Goal: Task Accomplishment & Management: Manage account settings

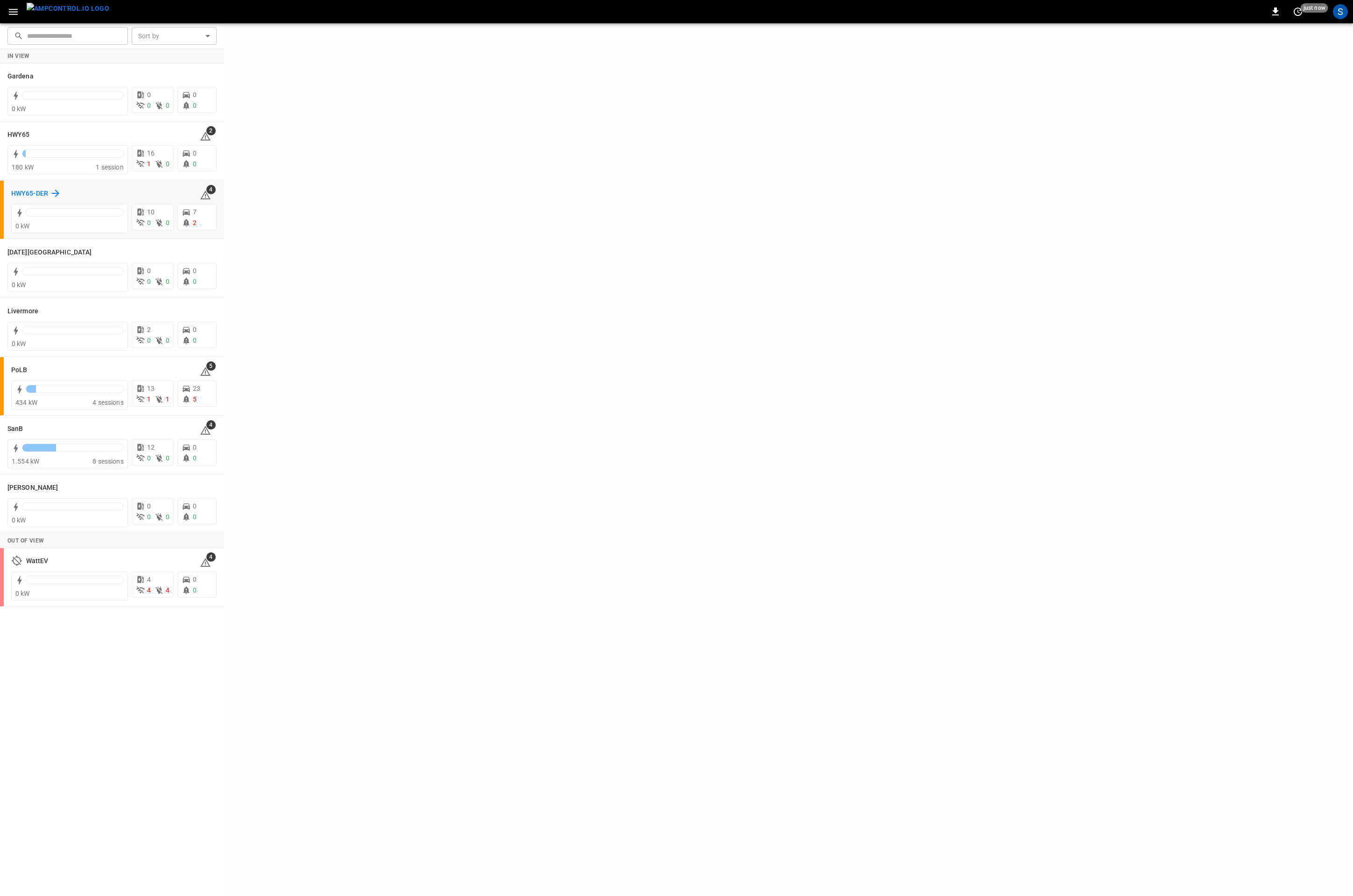
click at [36, 197] on h6 "HWY65-DER" at bounding box center [29, 193] width 37 height 10
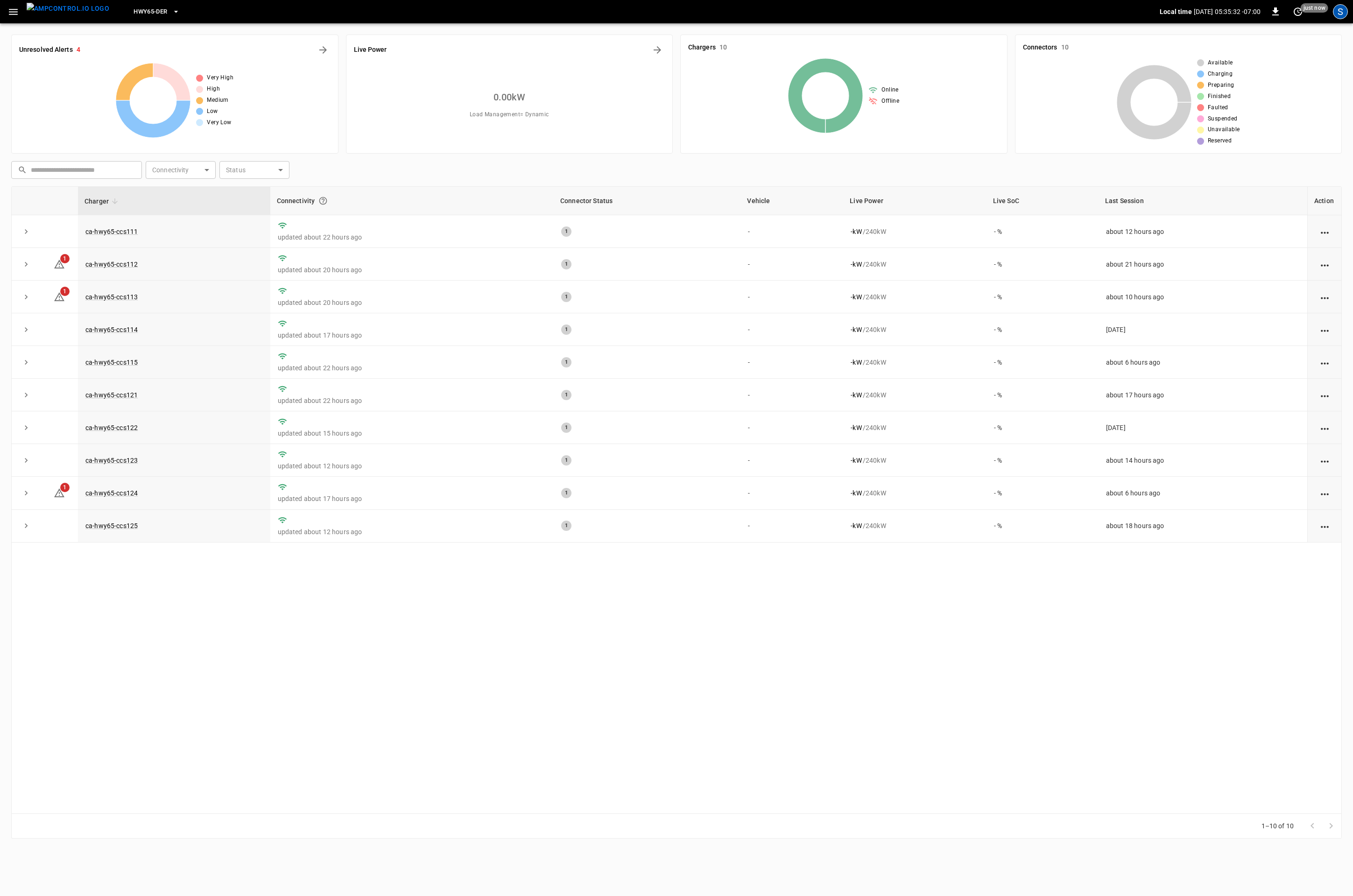
click at [1336, 10] on div "S" at bounding box center [1340, 12] width 15 height 15
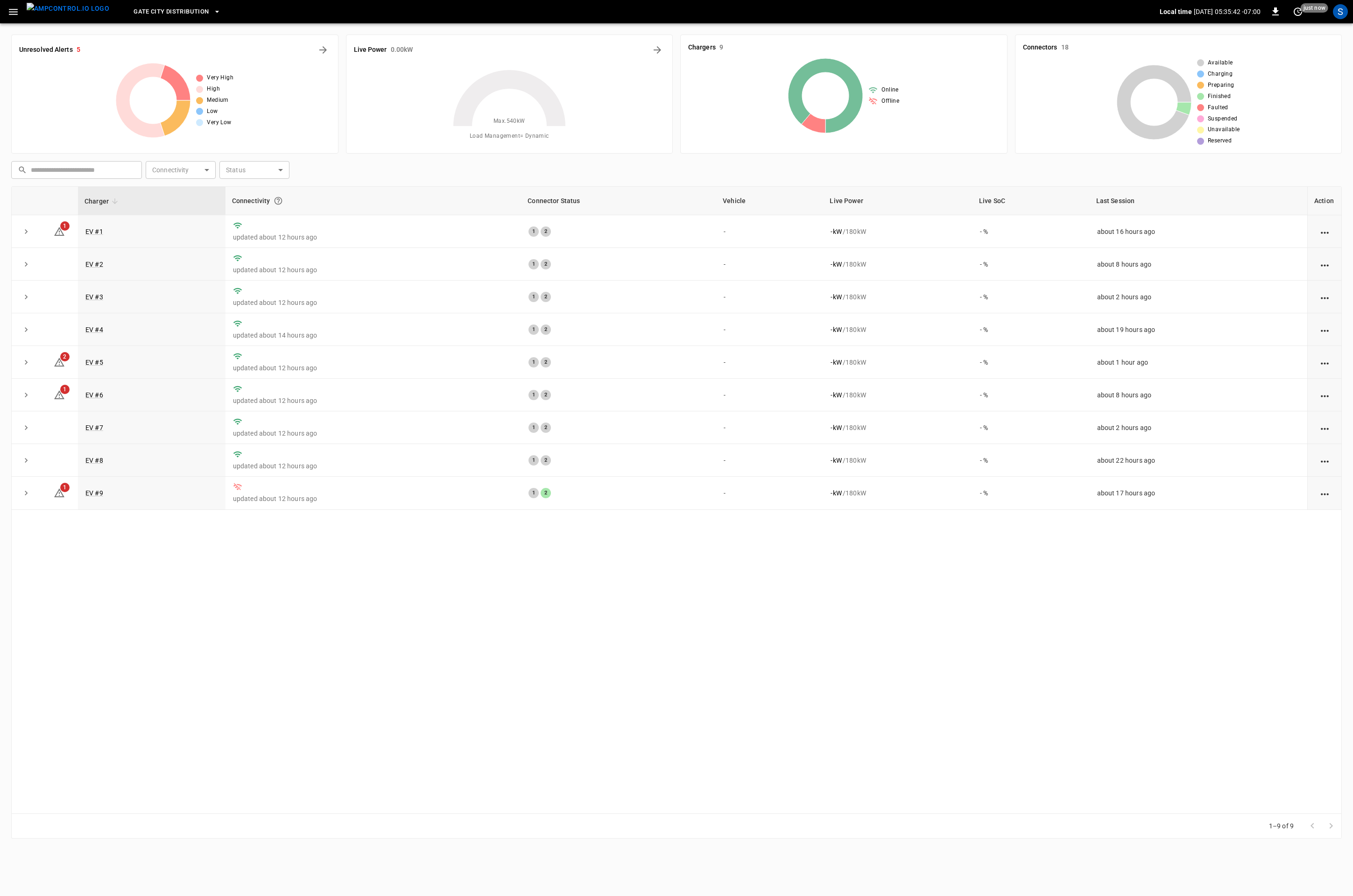
click at [186, 16] on span "Gate City Distribution" at bounding box center [171, 11] width 75 height 11
click at [176, 93] on p "Huntington Beach" at bounding box center [165, 91] width 91 height 9
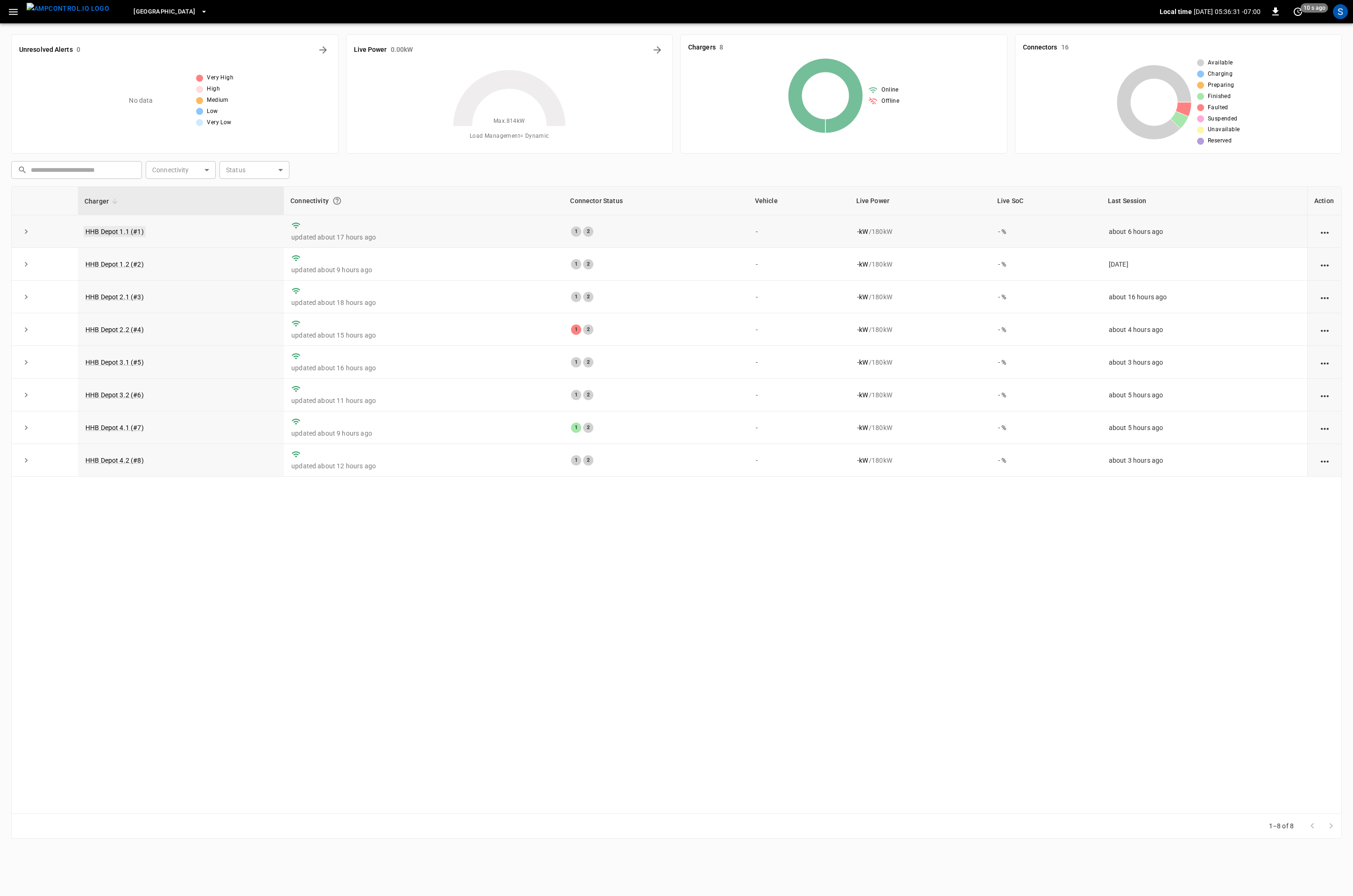
click at [123, 235] on link "HHB Depot 1.1 (#1)" at bounding box center [114, 232] width 62 height 11
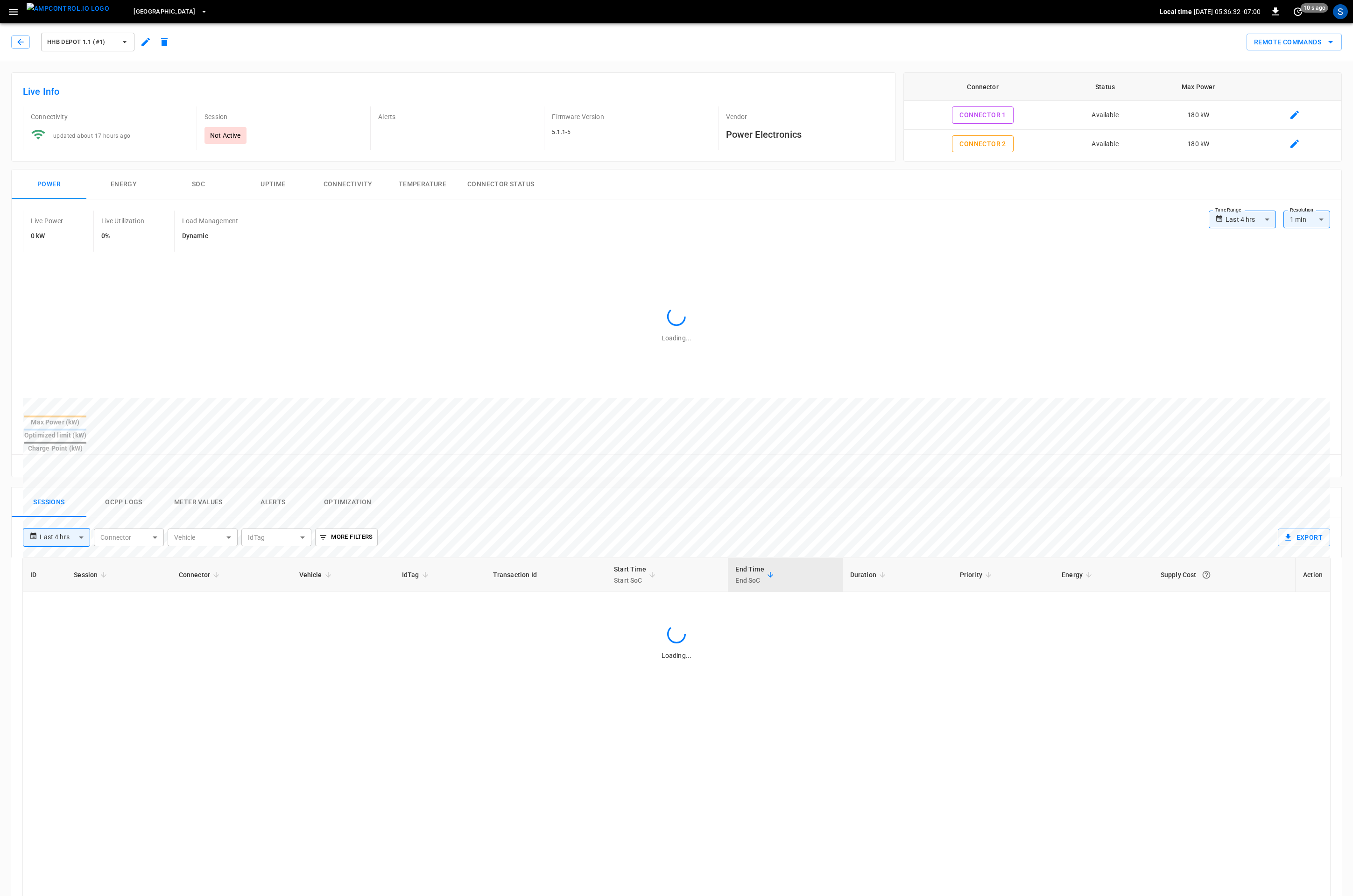
click at [352, 183] on button "Connectivity" at bounding box center [347, 185] width 75 height 30
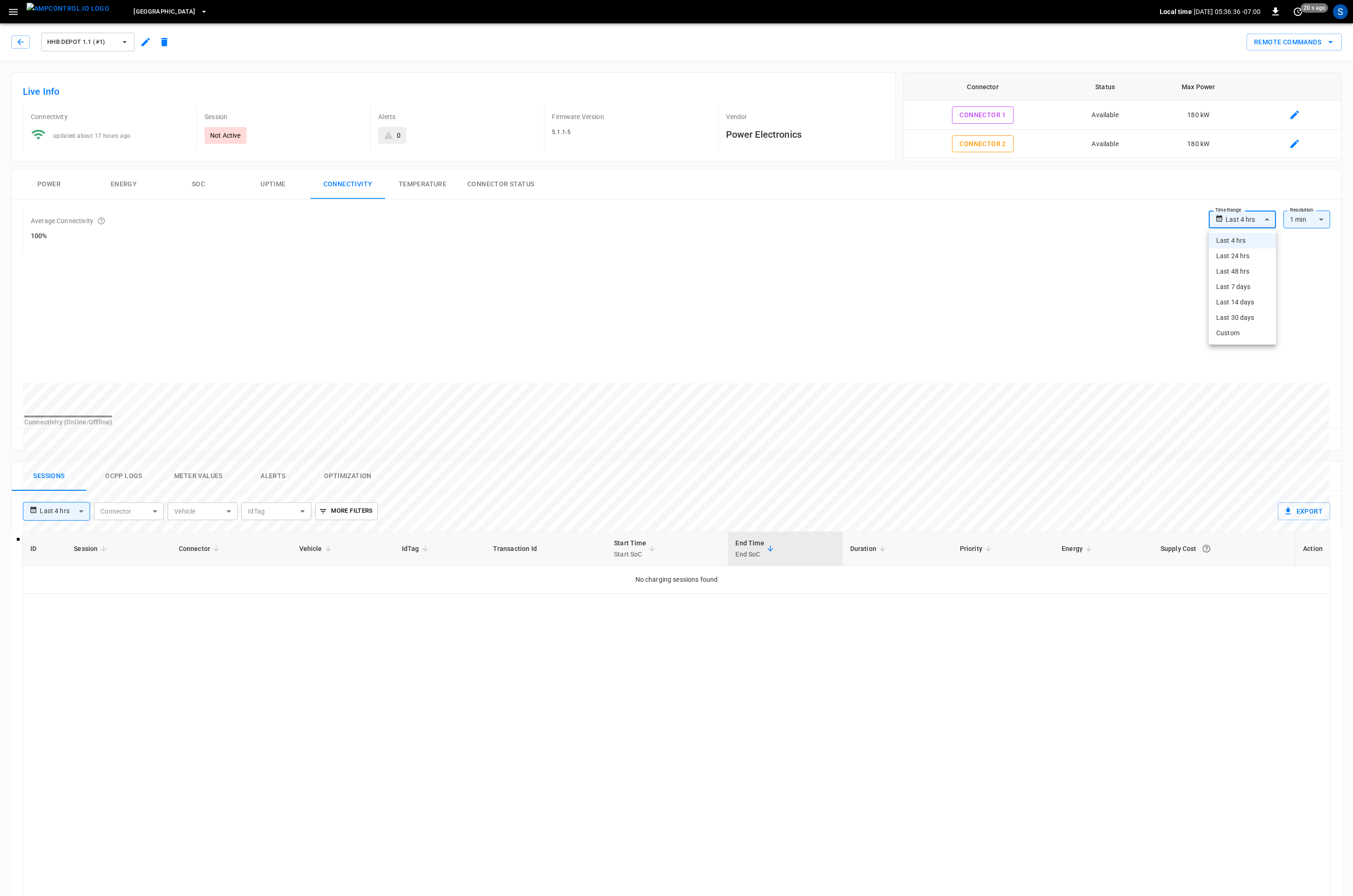
click at [1238, 219] on body "**********" at bounding box center [676, 597] width 1353 height 1195
click at [1248, 255] on li "Last 24 hrs" at bounding box center [1242, 256] width 67 height 16
type input "**********"
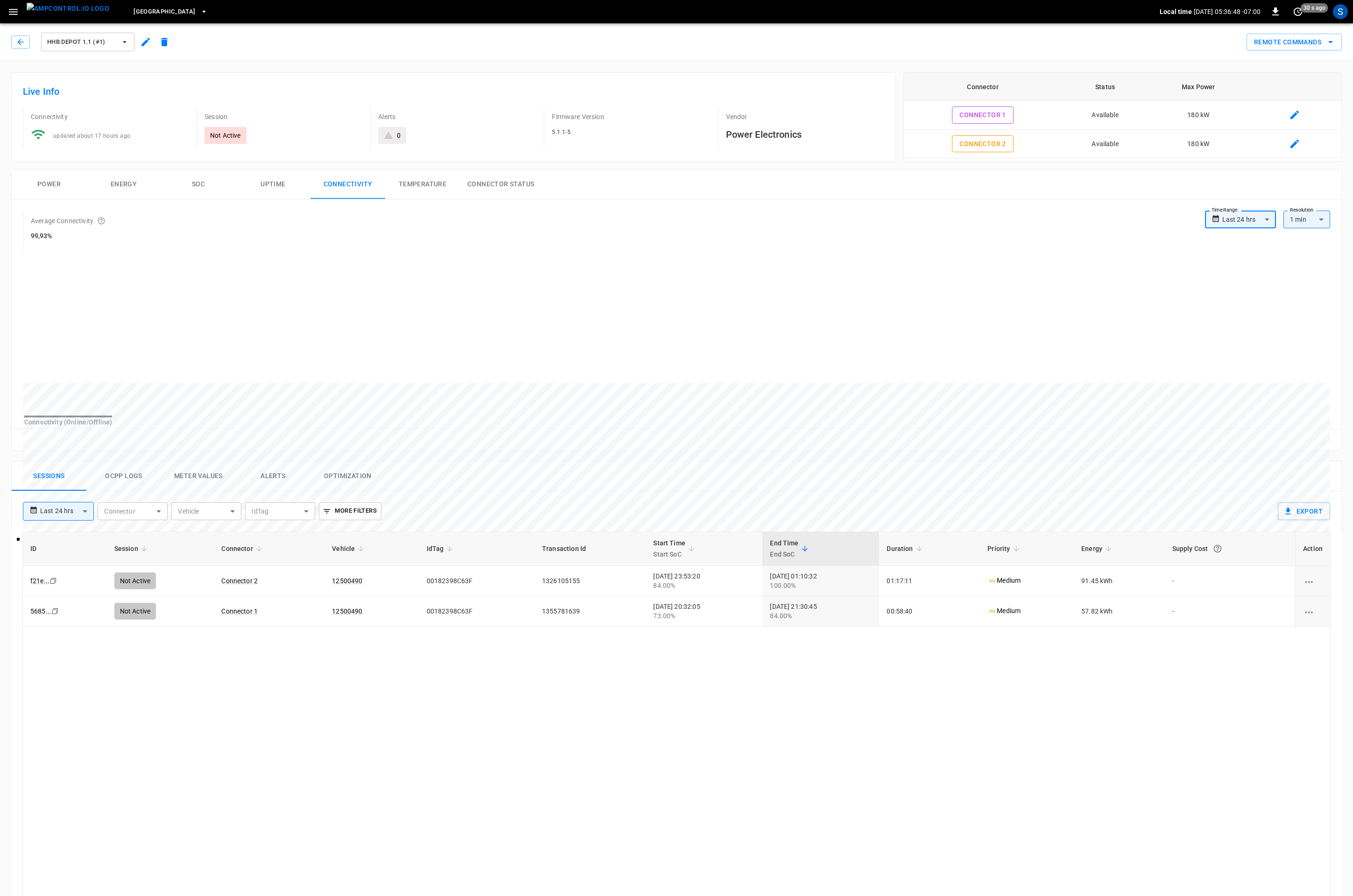
click at [254, 188] on button "Uptime" at bounding box center [273, 185] width 75 height 30
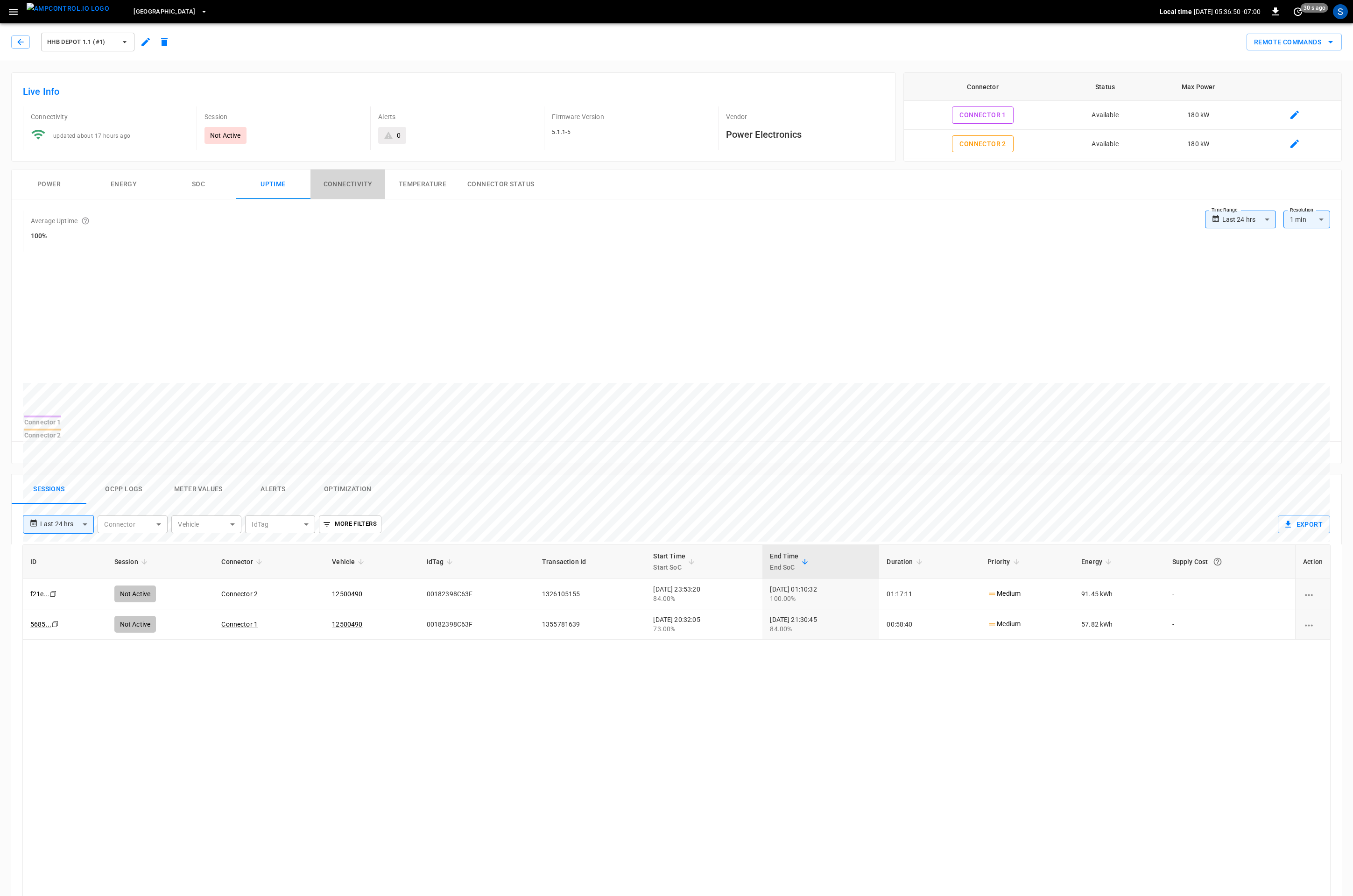
click at [357, 188] on button "Connectivity" at bounding box center [347, 185] width 75 height 30
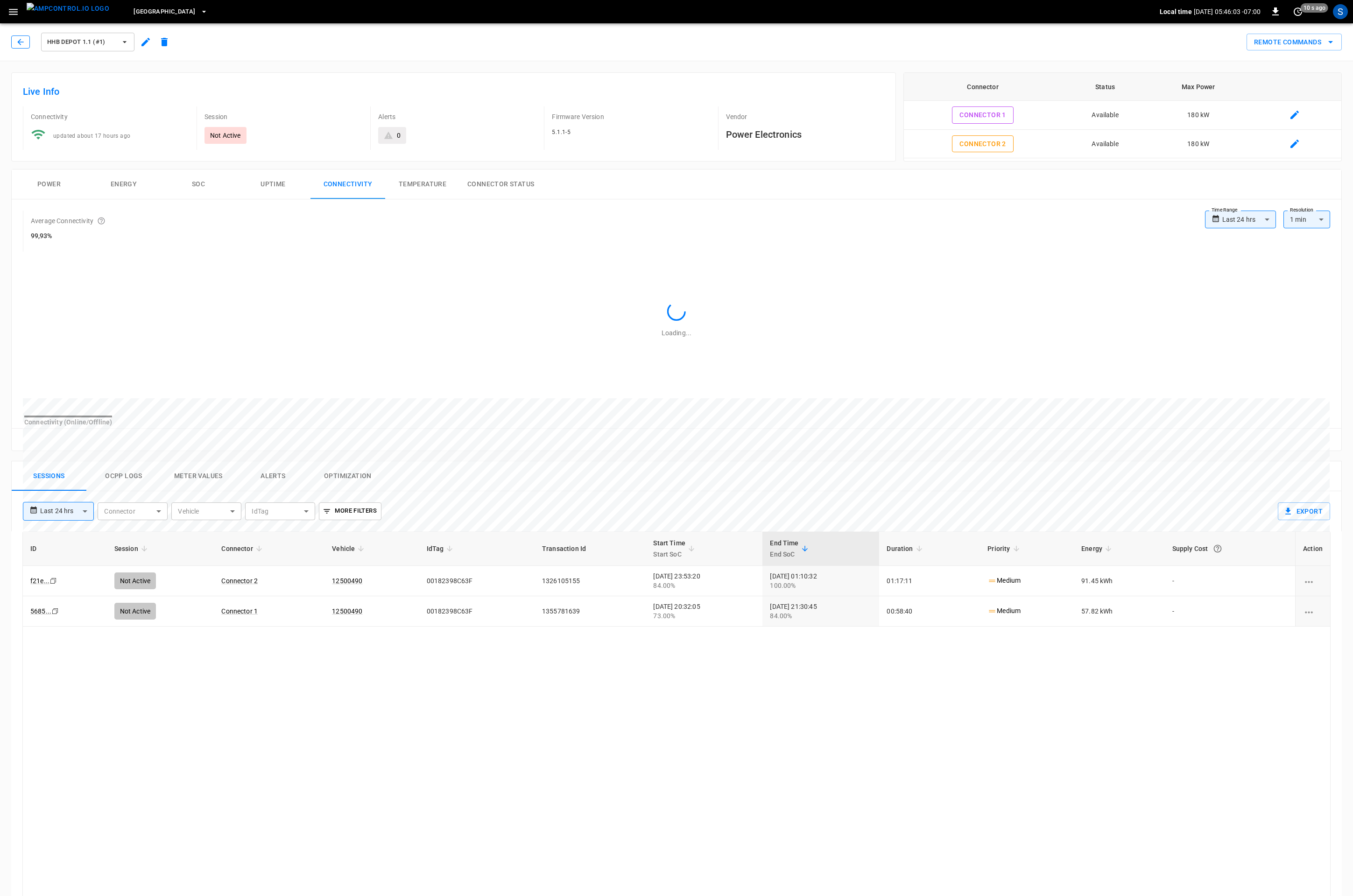
click at [26, 41] on button "button" at bounding box center [21, 42] width 19 height 13
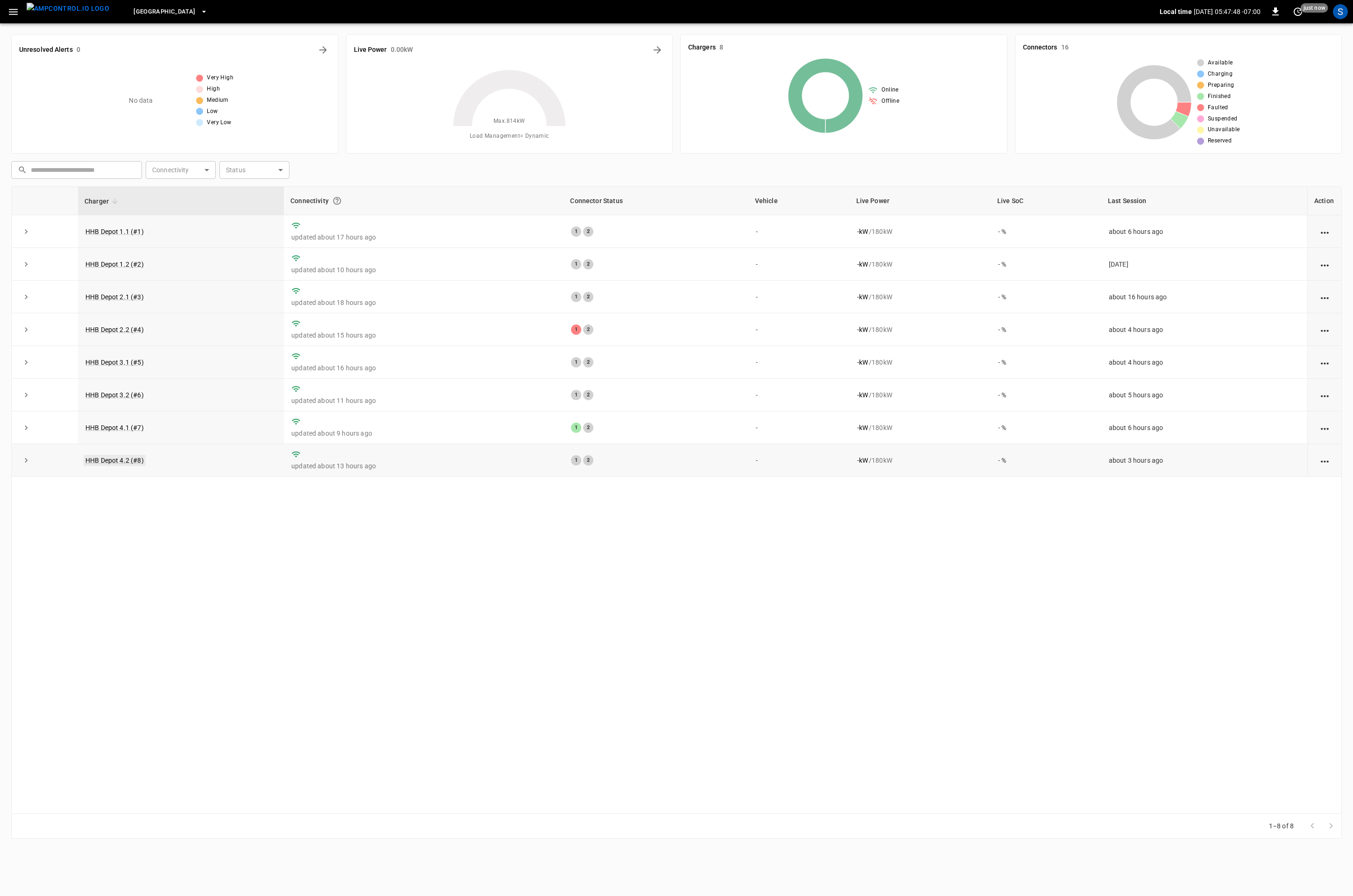
click at [135, 463] on link "HHB Depot 4.2 (#8)" at bounding box center [114, 460] width 62 height 11
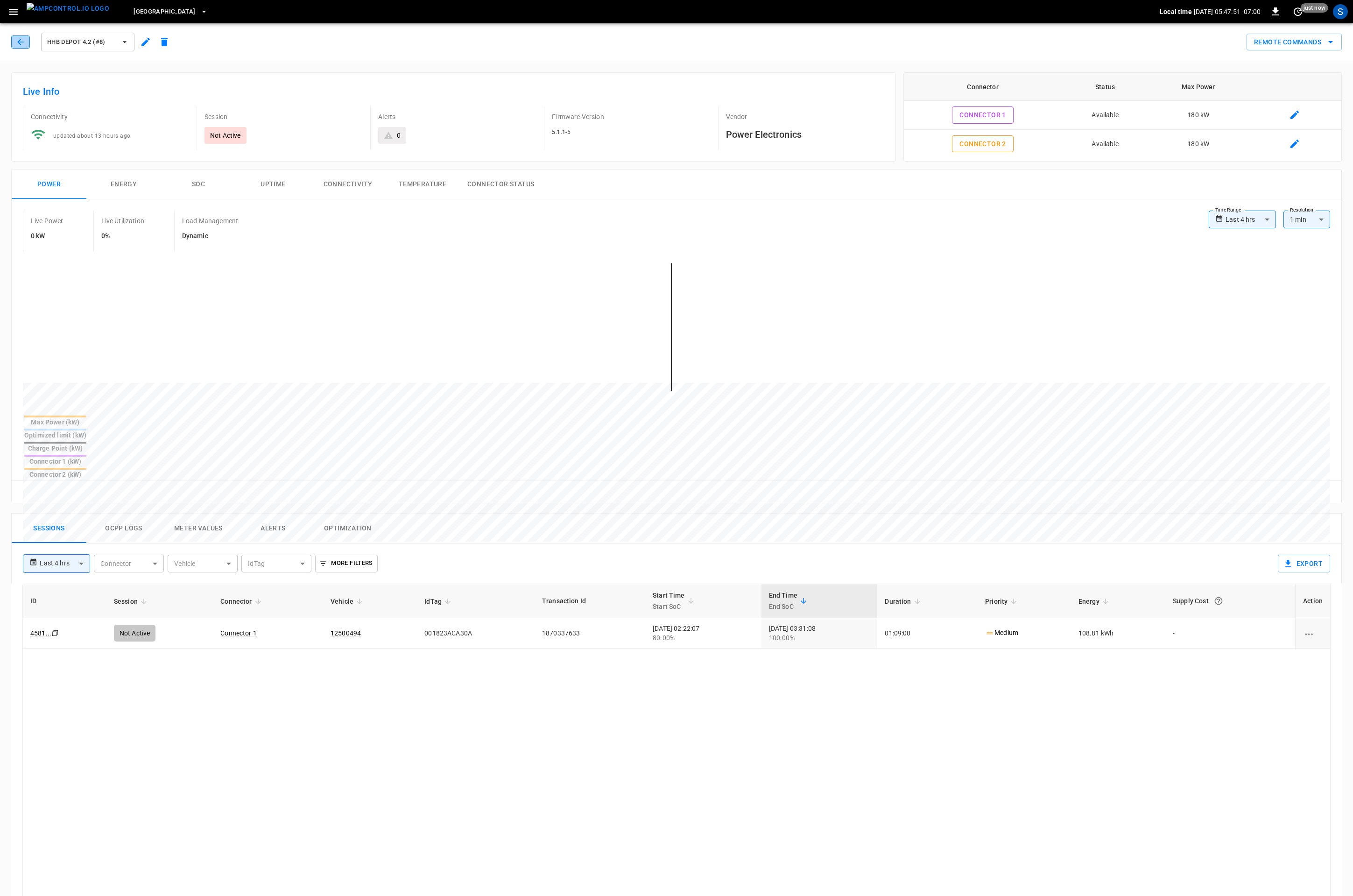
click at [16, 45] on button "button" at bounding box center [21, 42] width 19 height 13
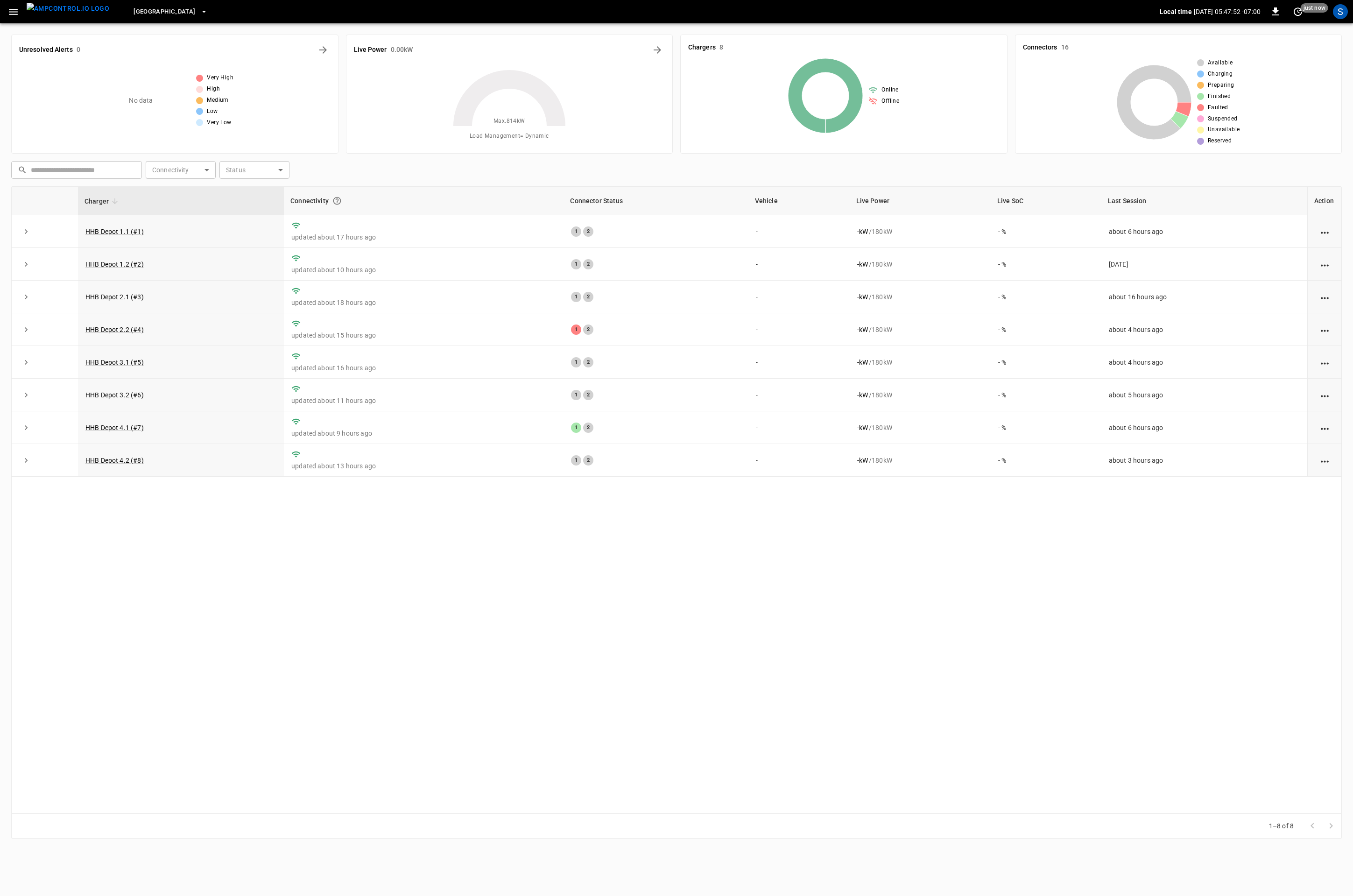
click at [148, 10] on span "Huntington Beach" at bounding box center [164, 11] width 61 height 11
click at [162, 76] on p "Gate City Distribution" at bounding box center [166, 74] width 91 height 9
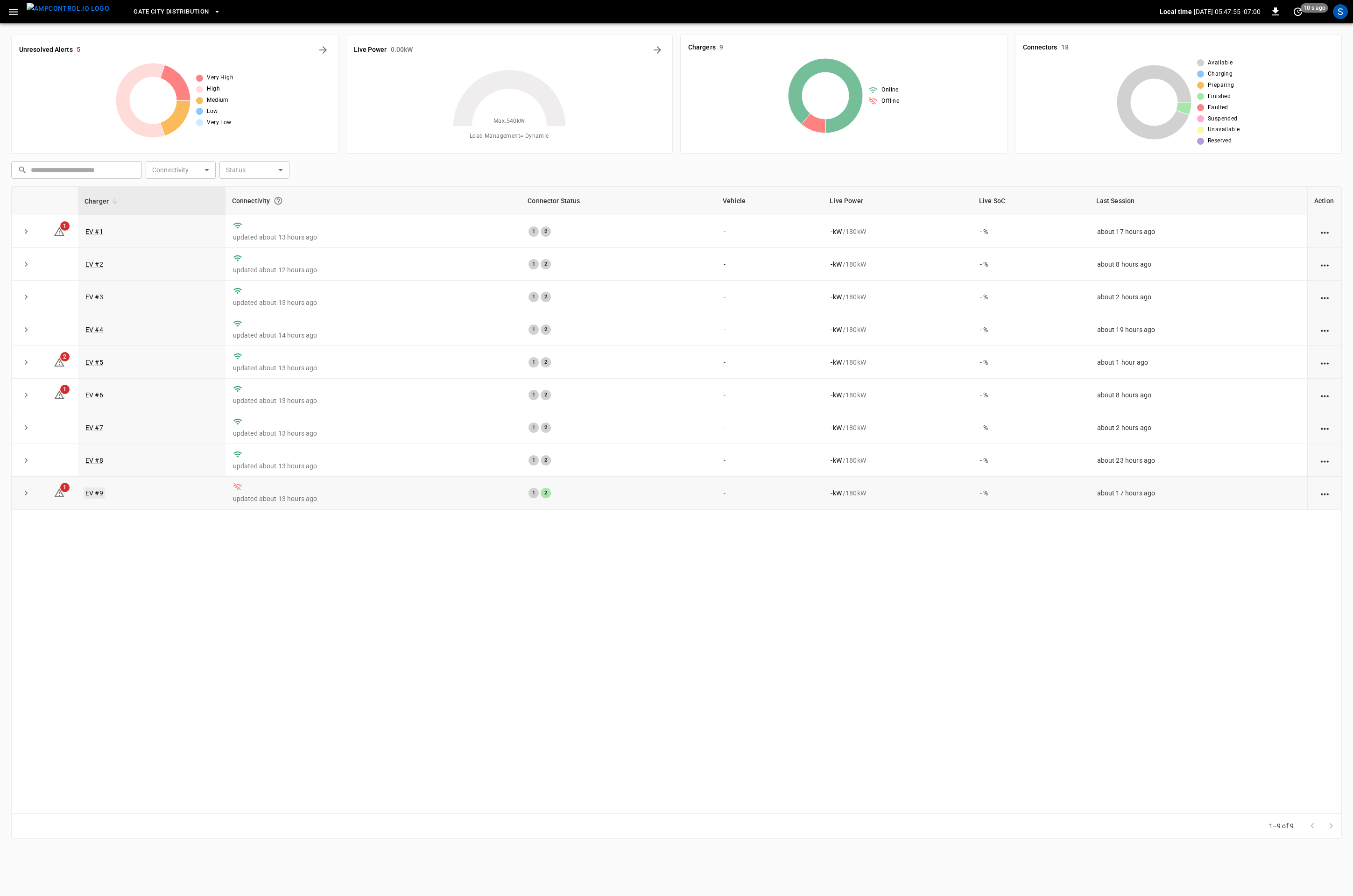
click at [96, 493] on link "EV #9" at bounding box center [94, 493] width 21 height 11
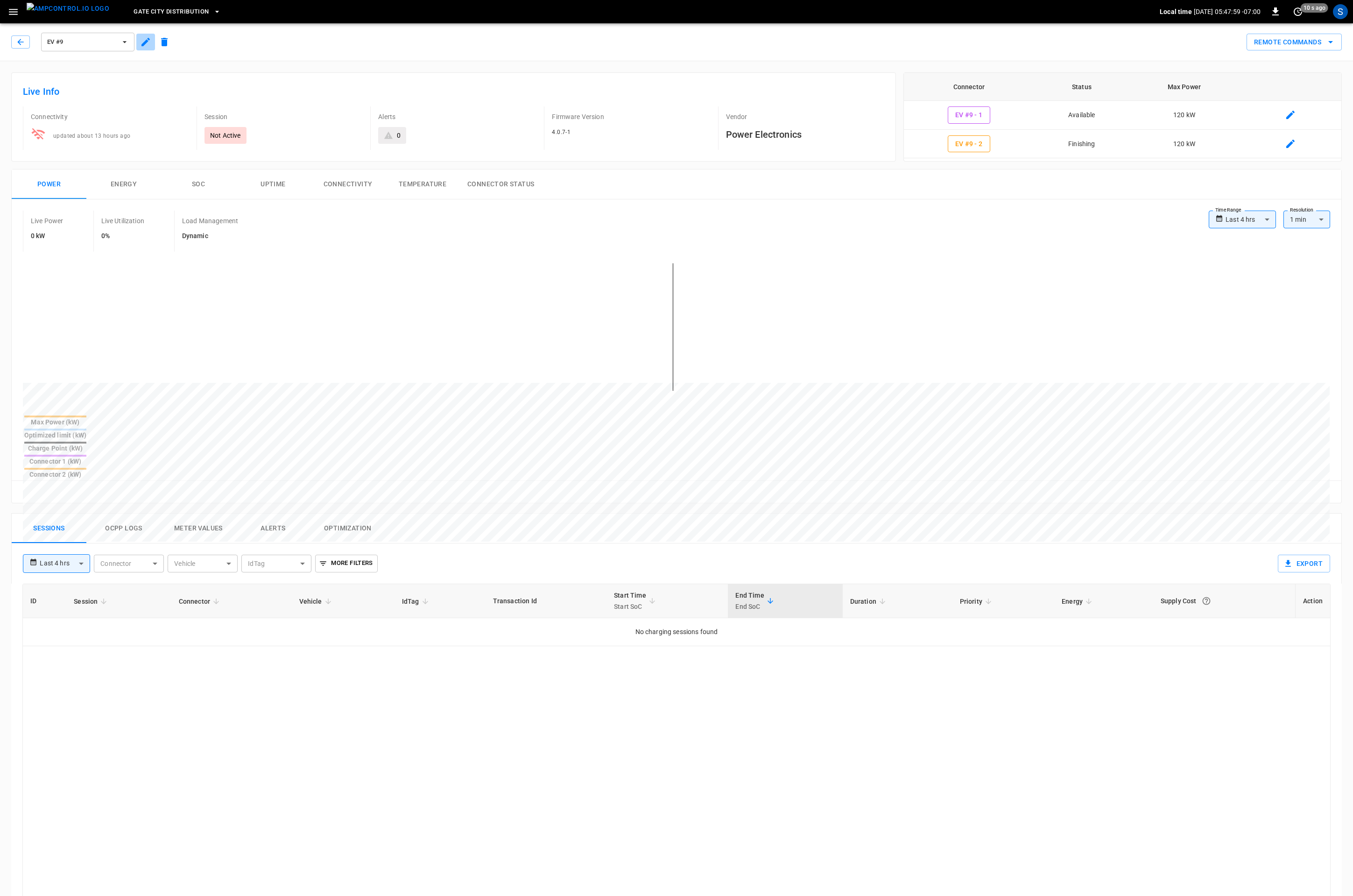
click at [152, 39] on icon "button" at bounding box center [146, 42] width 11 height 11
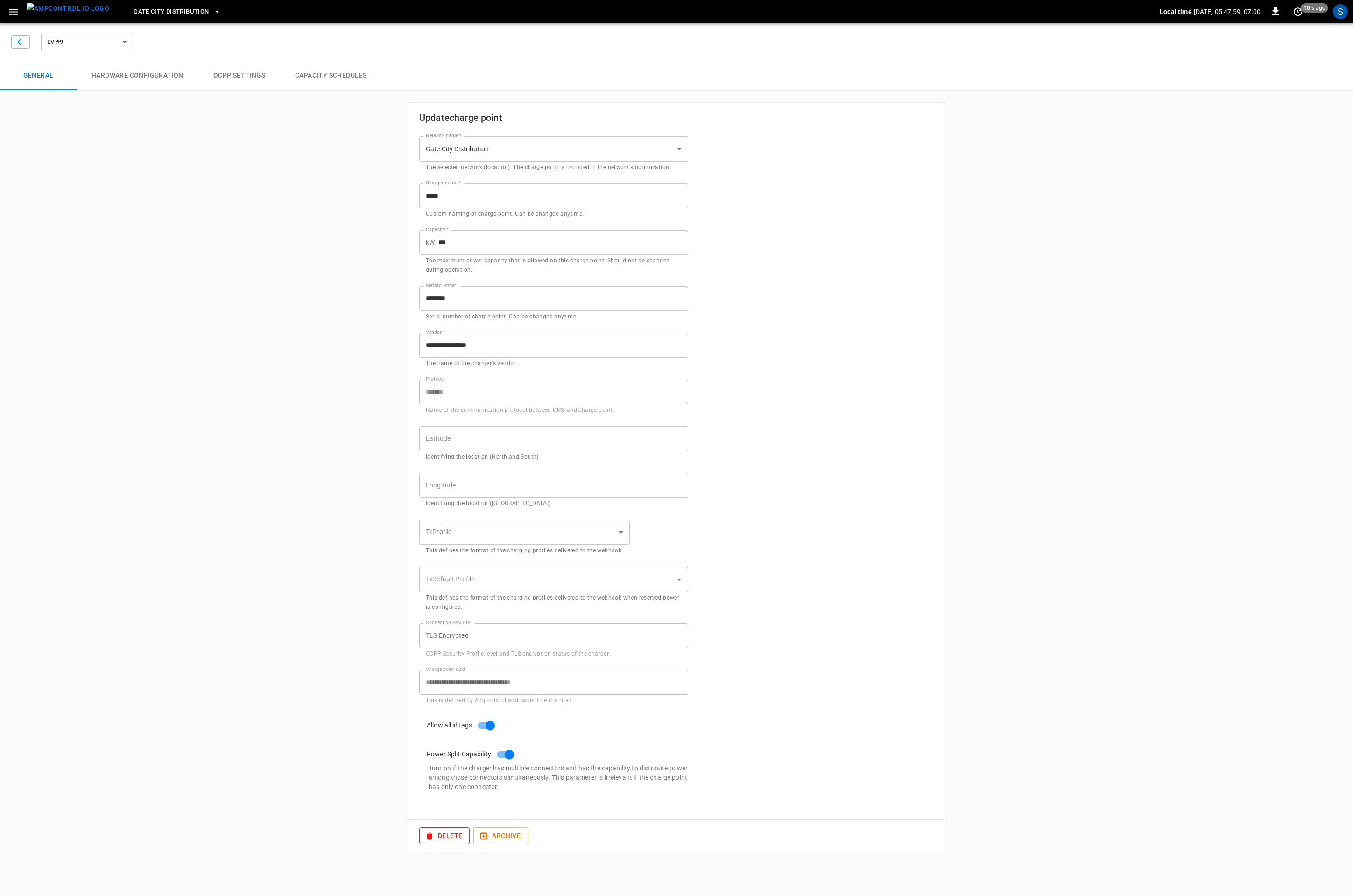
type input "**********"
click at [25, 44] on icon "button" at bounding box center [20, 42] width 9 height 9
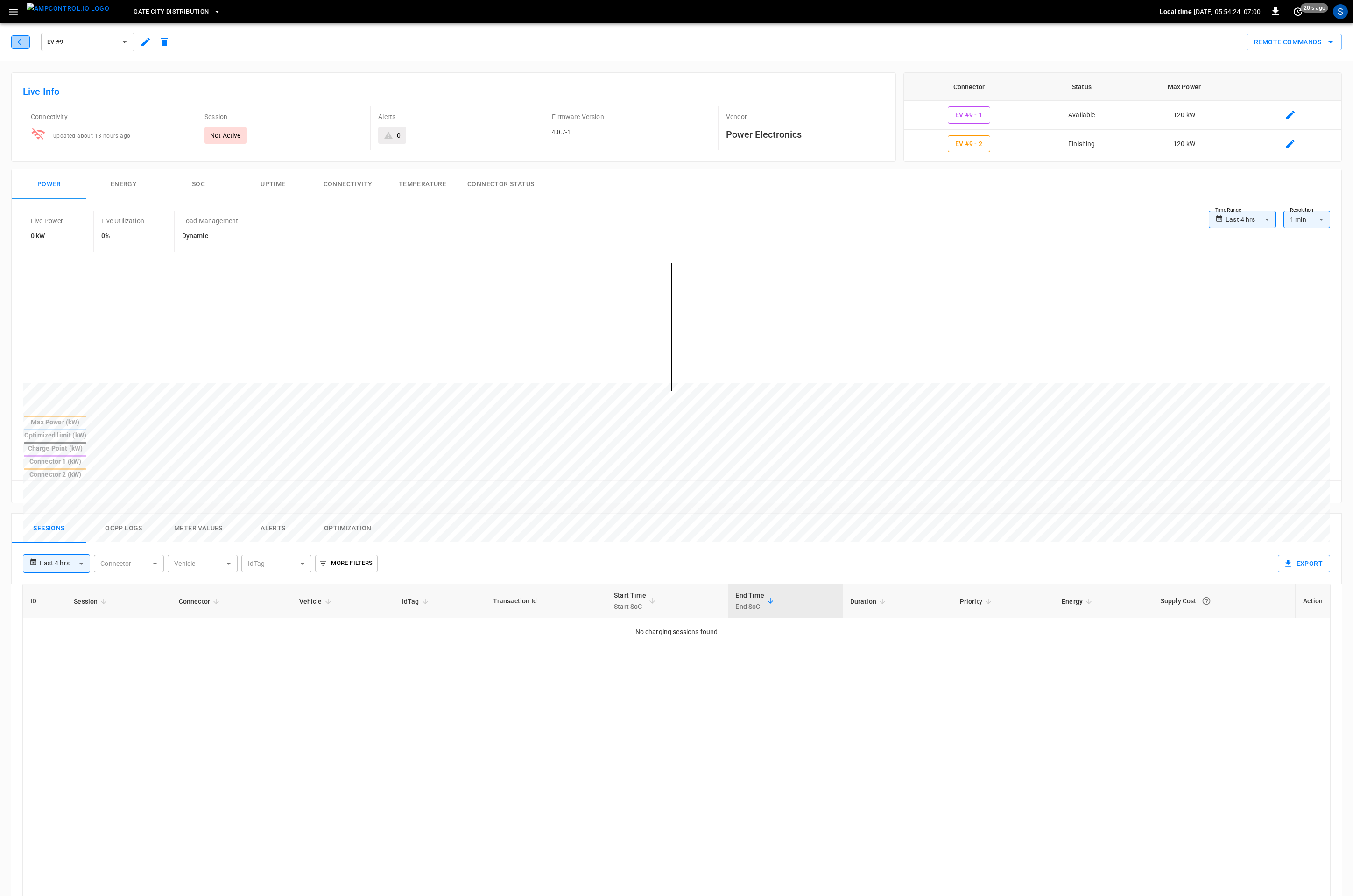
click at [22, 45] on icon "button" at bounding box center [20, 42] width 9 height 9
